Goal: Find specific page/section: Find specific page/section

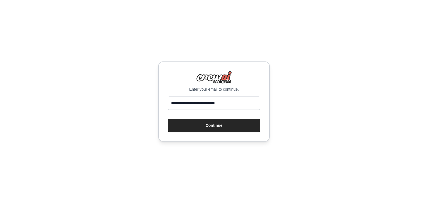
click at [208, 127] on button "Continue" at bounding box center [214, 125] width 92 height 13
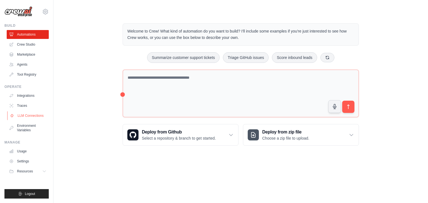
click at [31, 115] on link "LLM Connections" at bounding box center [28, 115] width 42 height 9
